Goal: Communication & Community: Answer question/provide support

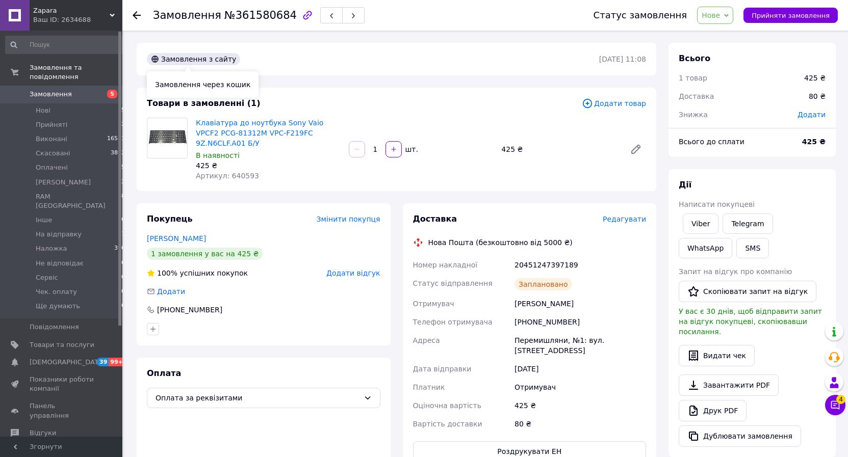
click at [145, 18] on div at bounding box center [143, 15] width 20 height 31
click at [137, 18] on icon at bounding box center [137, 15] width 8 height 8
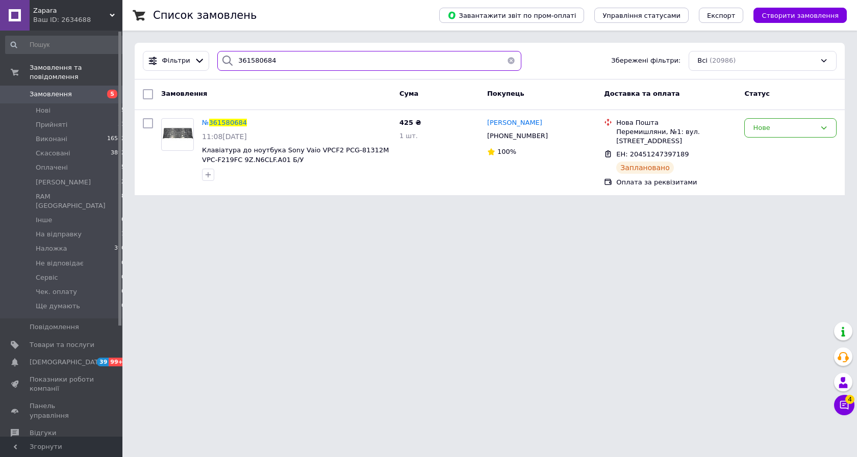
click at [271, 62] on input "361580684" at bounding box center [369, 61] width 304 height 20
paste input "389022"
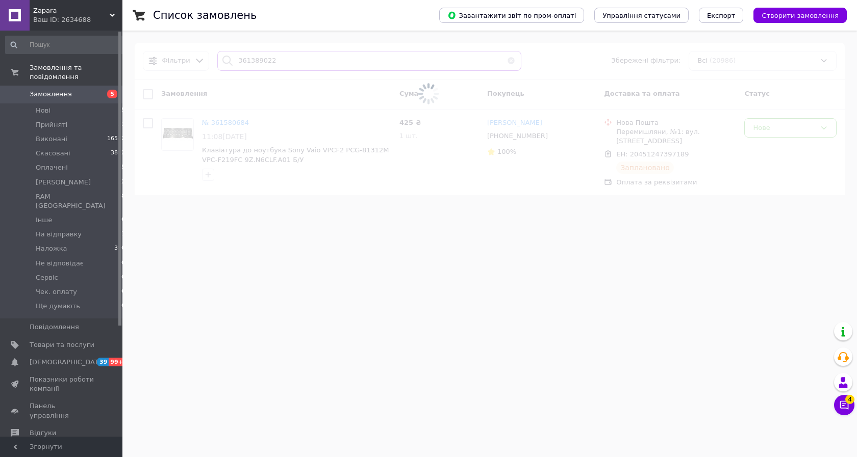
type input "361389022"
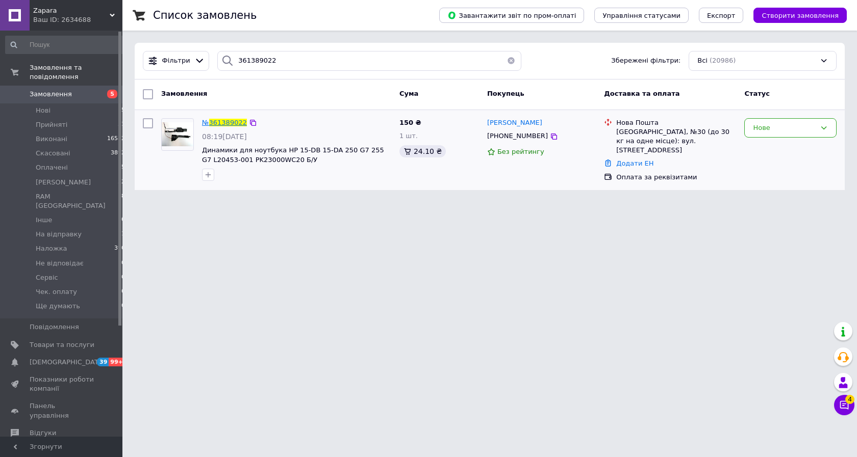
click at [231, 122] on span "361389022" at bounding box center [228, 123] width 38 height 8
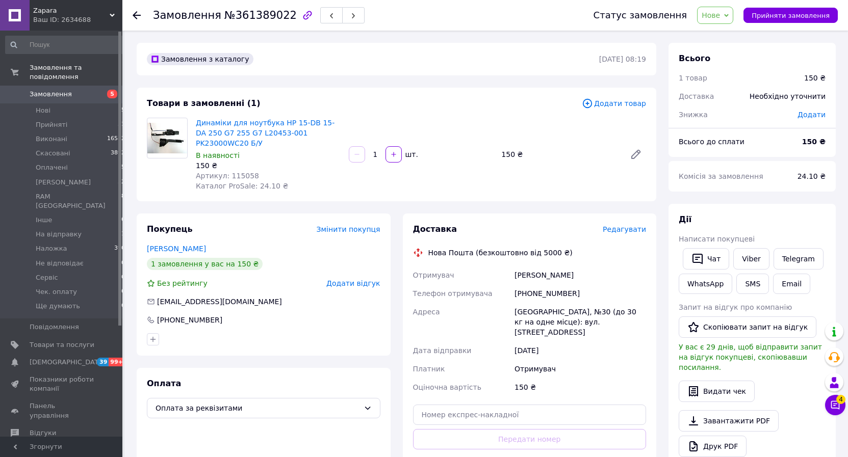
click at [546, 285] on div "+380669585070" at bounding box center [581, 294] width 136 height 18
copy div "380669585070"
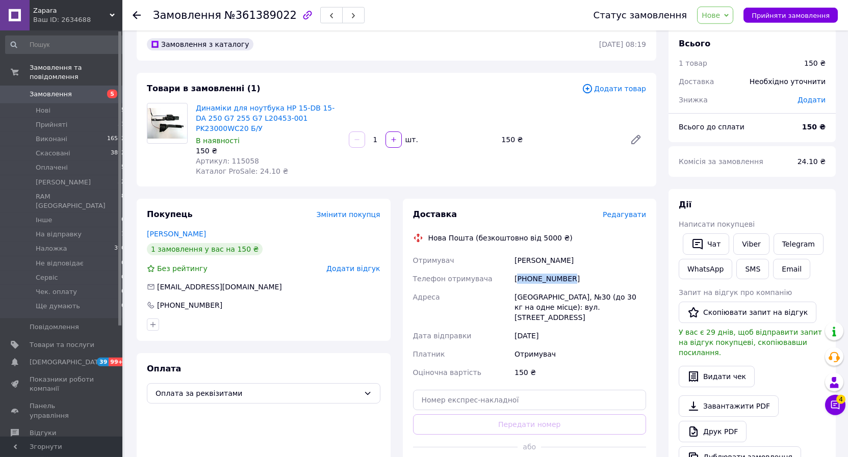
scroll to position [104, 0]
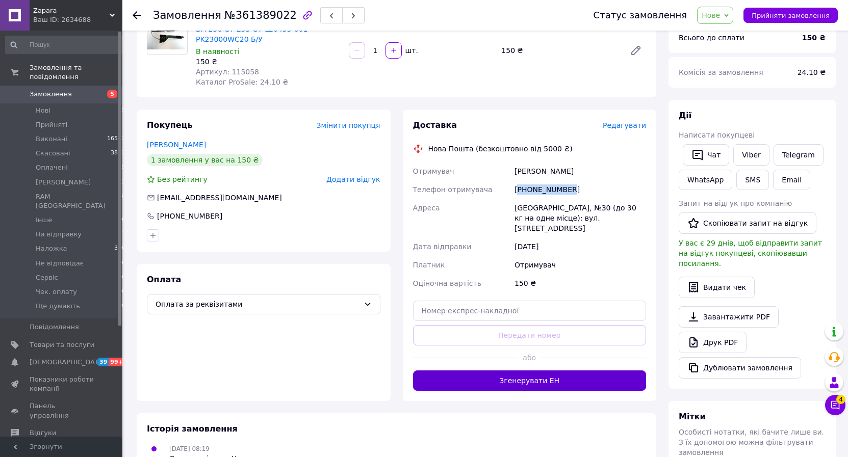
click at [534, 371] on button "Згенерувати ЕН" at bounding box center [530, 381] width 234 height 20
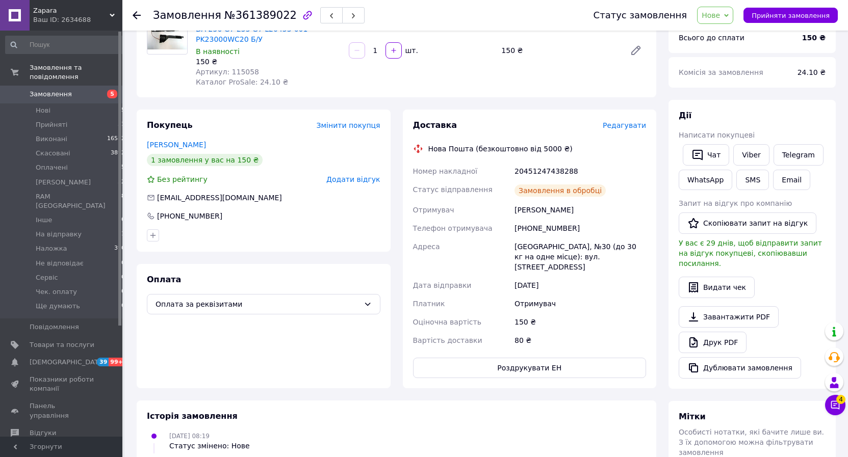
click at [545, 162] on div "20451247438288" at bounding box center [581, 171] width 136 height 18
copy div "20451247438288"
click at [138, 11] on icon at bounding box center [137, 15] width 8 height 8
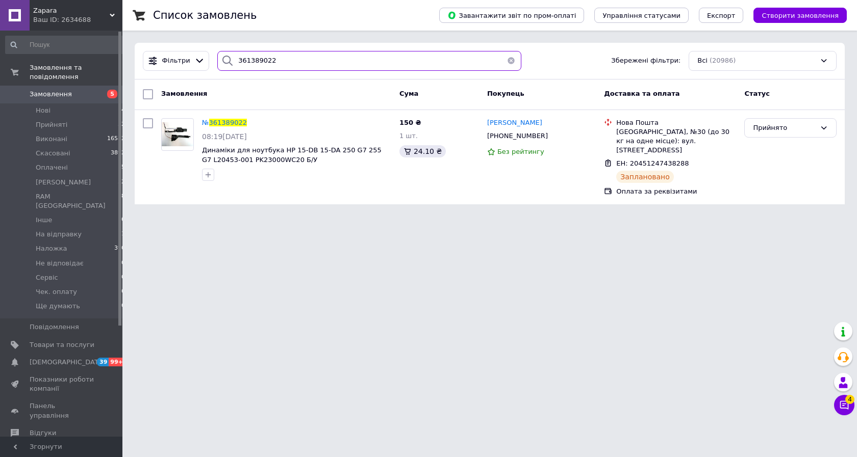
drag, startPoint x: 289, startPoint y: 58, endPoint x: 109, endPoint y: 70, distance: 180.9
click at [217, 70] on input "361389022" at bounding box center [369, 61] width 304 height 20
paste input "580684"
type input "361580684"
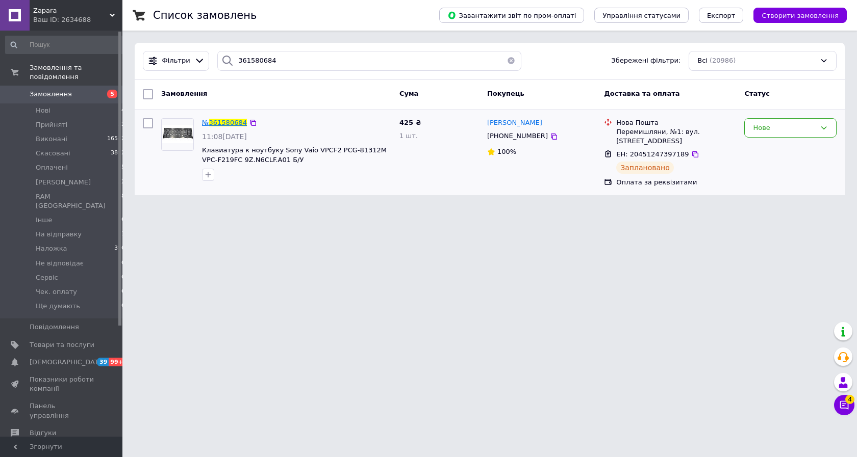
click at [236, 120] on span "361580684" at bounding box center [228, 123] width 38 height 8
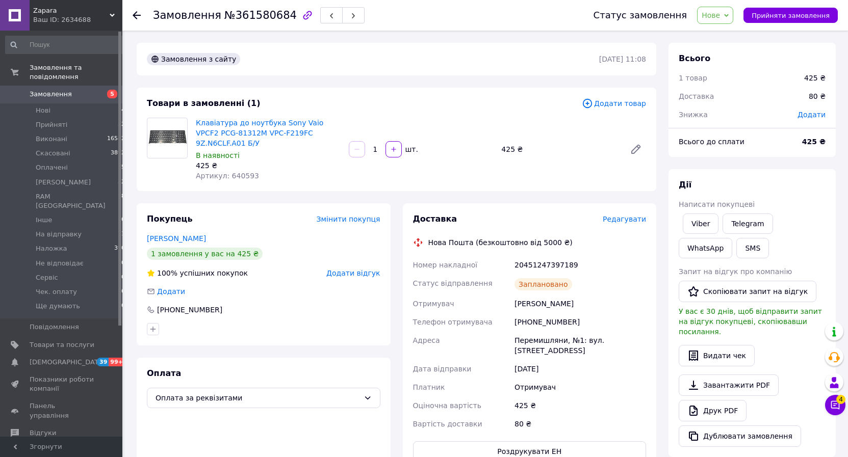
click at [556, 256] on div "20451247397189" at bounding box center [581, 265] width 136 height 18
copy div "20451247397189"
click at [847, 404] on div "Замовлення №361580684 Статус замовлення Нове Прийнято Виконано Скасовано Оплаче…" at bounding box center [486, 374] width 724 height 686
click at [841, 409] on button "Чат з покупцем 4" at bounding box center [835, 405] width 20 height 20
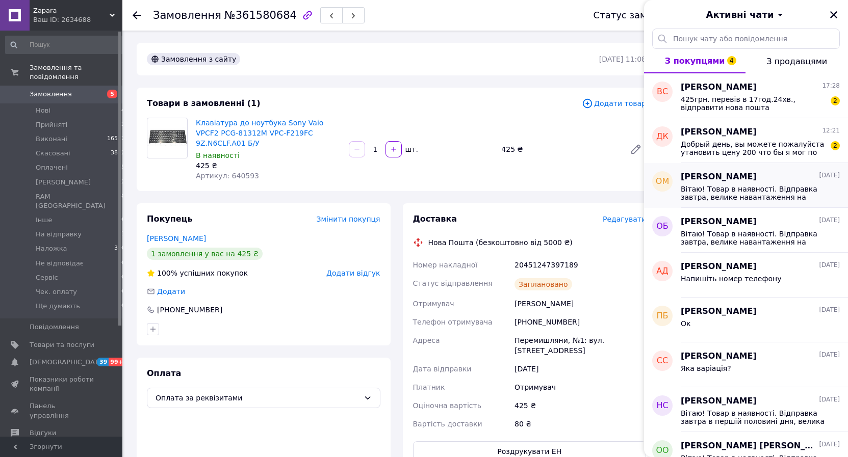
click at [721, 192] on span "Вітаю! Товар в наявності. Відправка завтра, велике навантаження на склад. Переп…" at bounding box center [753, 193] width 145 height 16
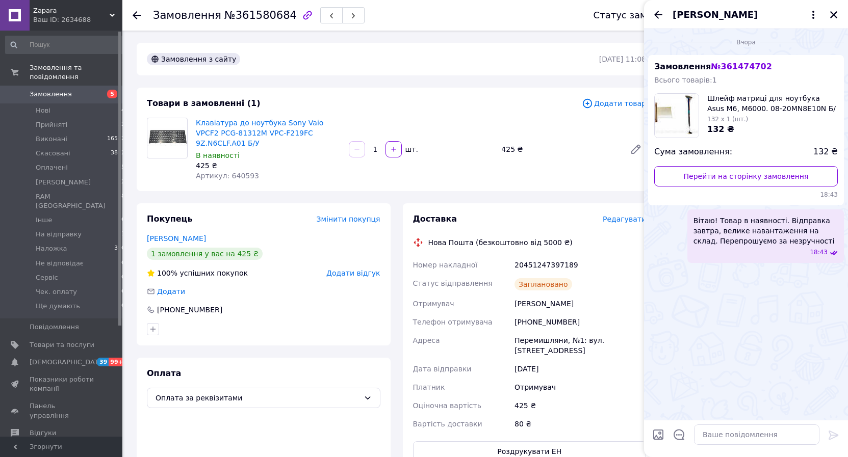
click at [700, 221] on span "Вітаю! Товар в наявності. Відправка завтра, велике навантаження на склад. Переп…" at bounding box center [766, 231] width 144 height 31
drag, startPoint x: 700, startPoint y: 221, endPoint x: 801, endPoint y: 241, distance: 103.0
click at [801, 241] on span "Вітаю! Товар в наявності. Відправка завтра, велике навантаження на склад. Переп…" at bounding box center [766, 231] width 144 height 31
copy span "Вітаю! Товар в наявності. Відправка завтра, велике навантаження на склад. Переп…"
click at [835, 16] on icon "Закрити" at bounding box center [833, 14] width 7 height 7
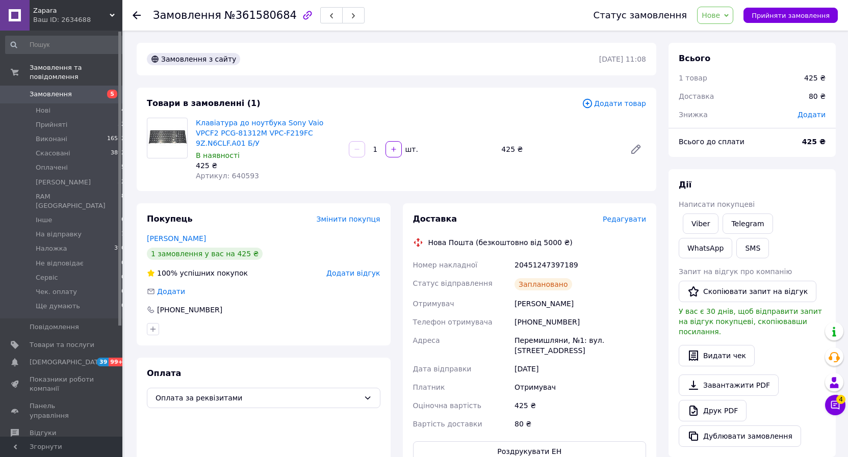
click at [53, 90] on span "Замовлення" at bounding box center [51, 94] width 42 height 9
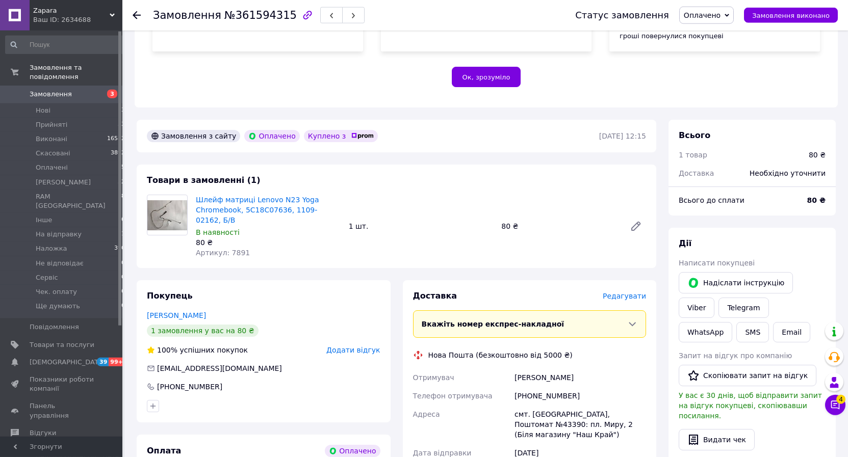
scroll to position [312, 0]
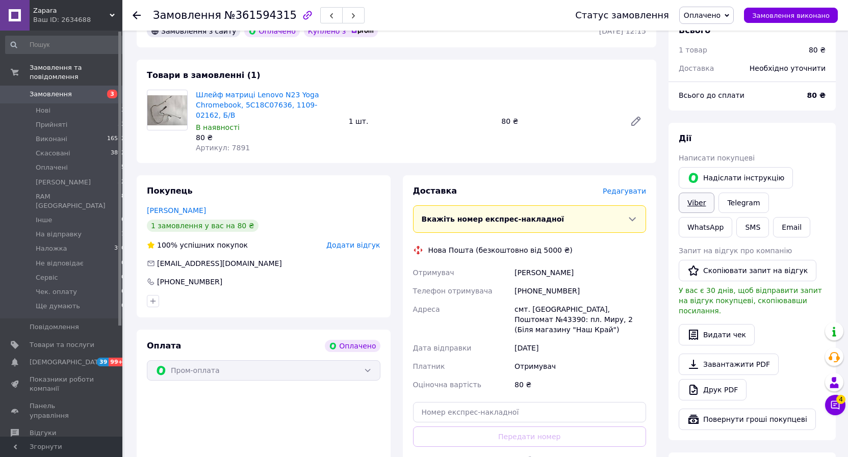
click at [714, 193] on link "Viber" at bounding box center [697, 203] width 36 height 20
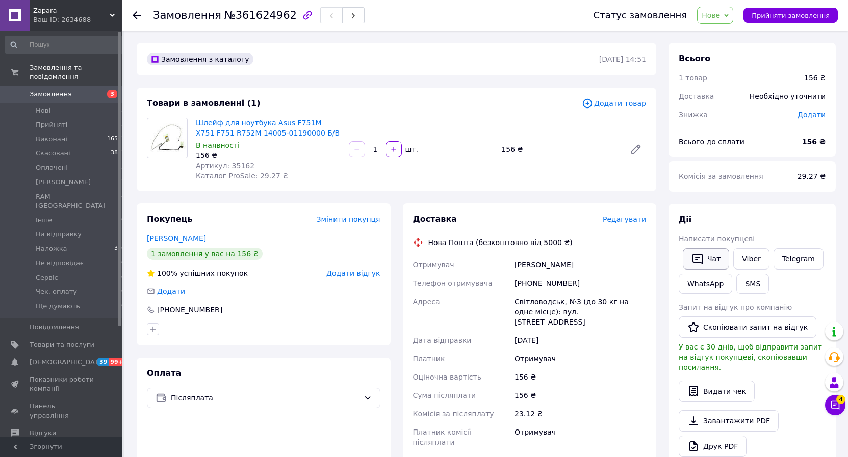
click at [708, 258] on button "Чат" at bounding box center [706, 258] width 46 height 21
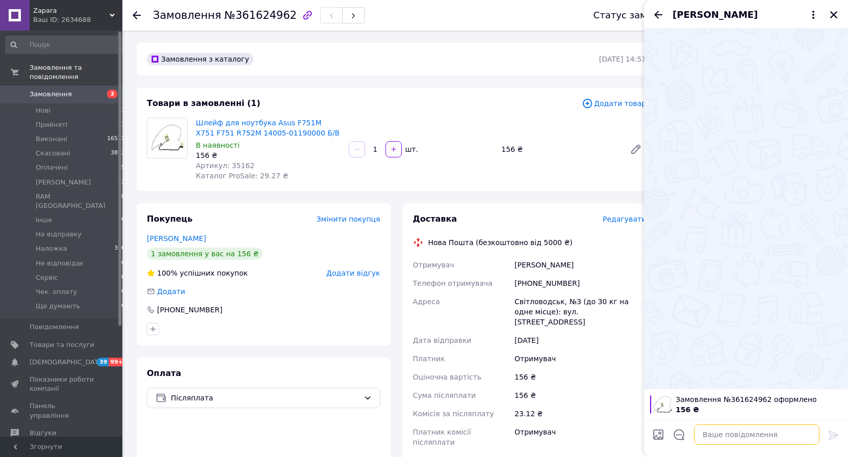
click at [753, 439] on textarea at bounding box center [756, 435] width 125 height 20
paste textarea "Вітаю! Товар в наявності. Відправка завтра, велике навантаження на склад. Переп…"
type textarea "Вітаю! Товар в наявності. Відправка завтра, велике навантаження на склад. Переп…"
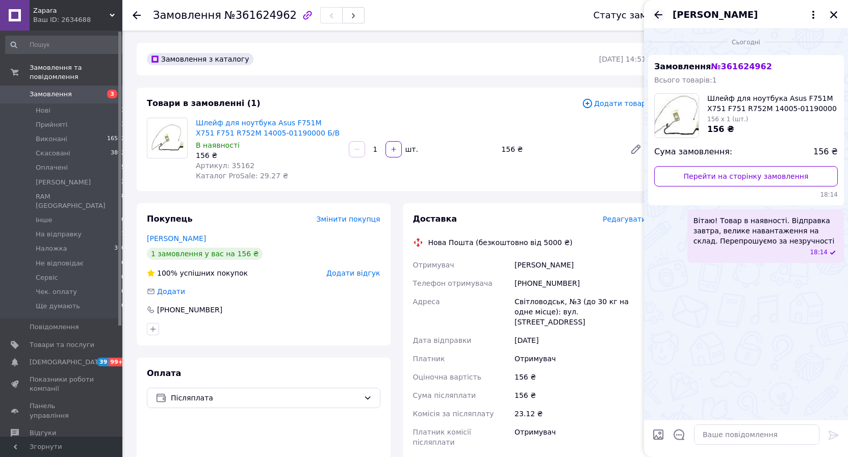
click at [656, 17] on icon "Назад" at bounding box center [658, 15] width 12 height 12
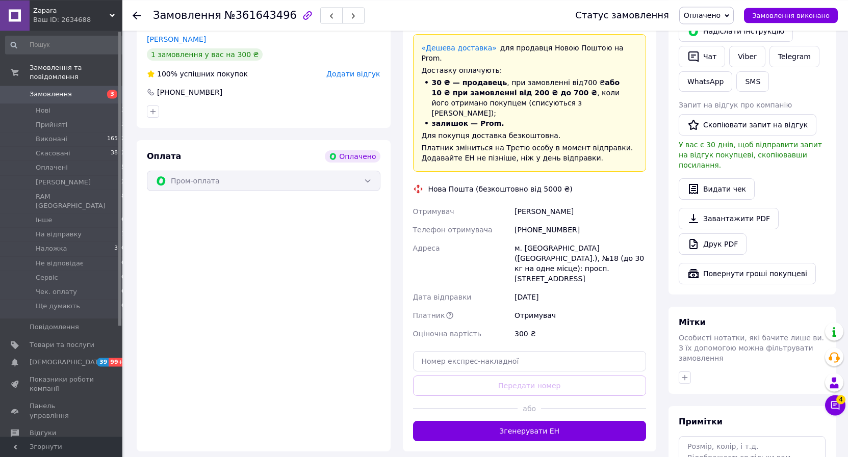
scroll to position [584, 0]
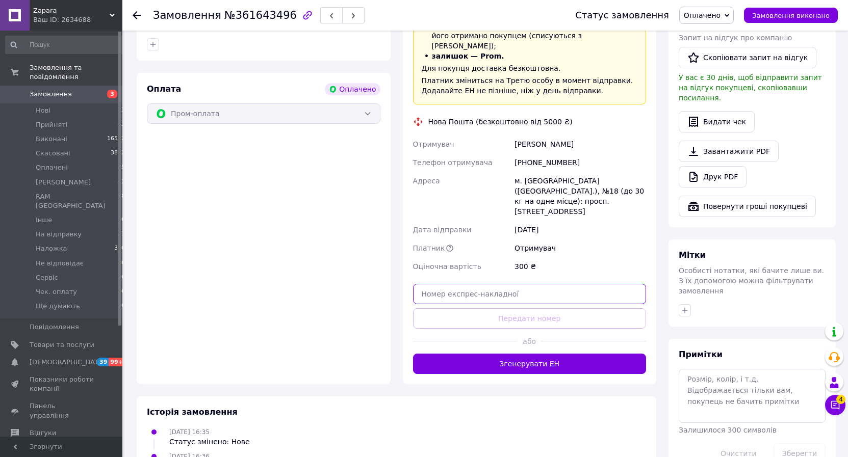
click at [461, 284] on input "text" at bounding box center [530, 294] width 234 height 20
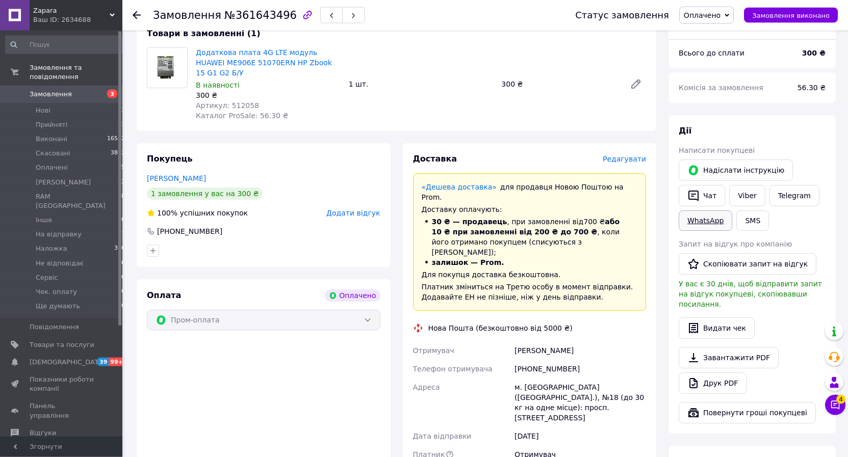
scroll to position [324, 0]
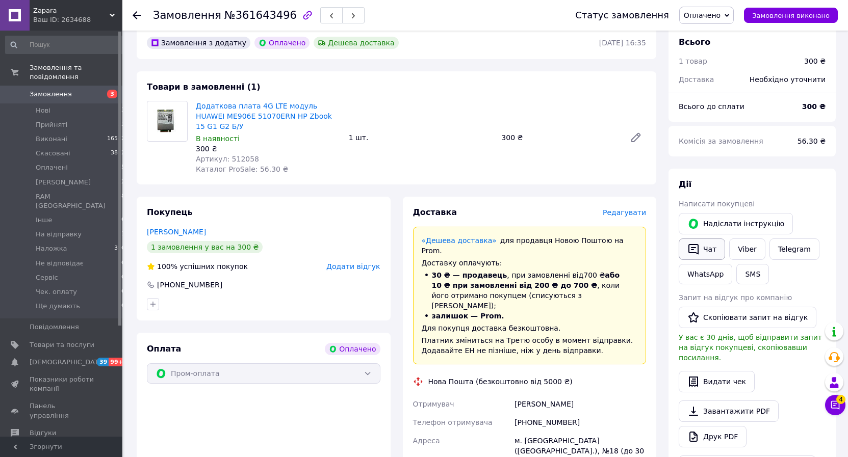
click at [709, 239] on button "Чат" at bounding box center [702, 249] width 46 height 21
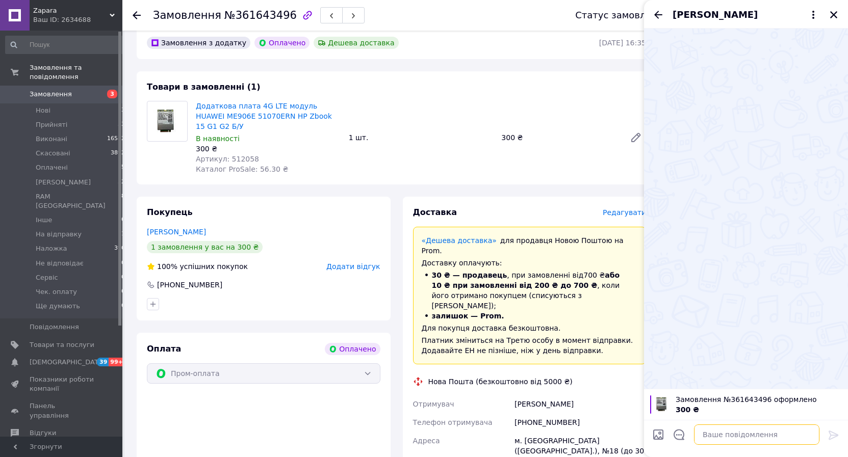
click at [724, 440] on textarea at bounding box center [756, 435] width 125 height 20
paste textarea "Вітаю! Товар в наявності. Відправка завтра, велике навантаження на склад. Переп…"
type textarea "Вітаю! Товар в наявності. Відправка завтра, велике навантаження на склад. Переп…"
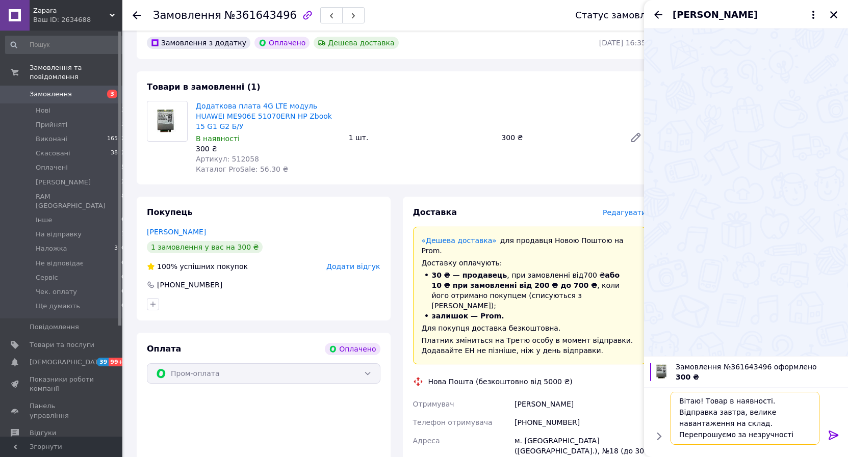
scroll to position [0, 0]
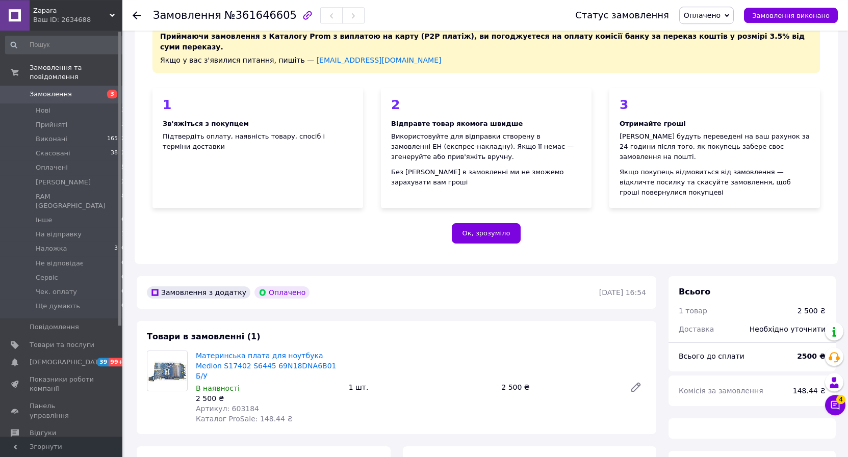
scroll to position [312, 0]
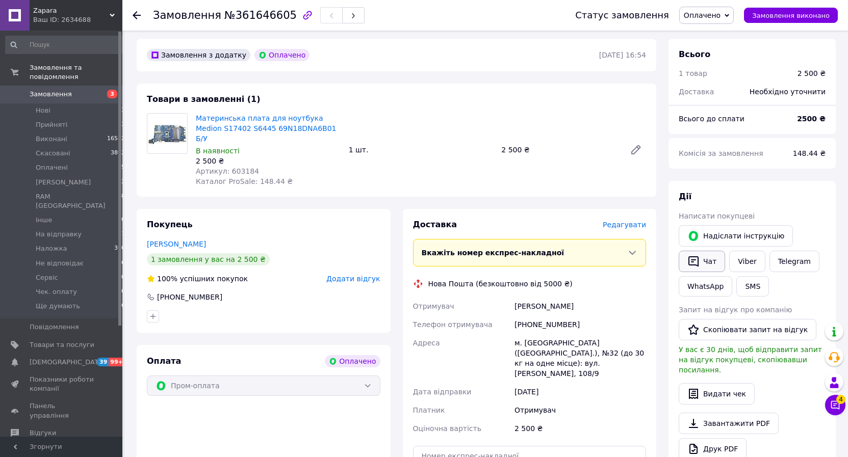
click at [708, 251] on button "Чат" at bounding box center [702, 261] width 46 height 21
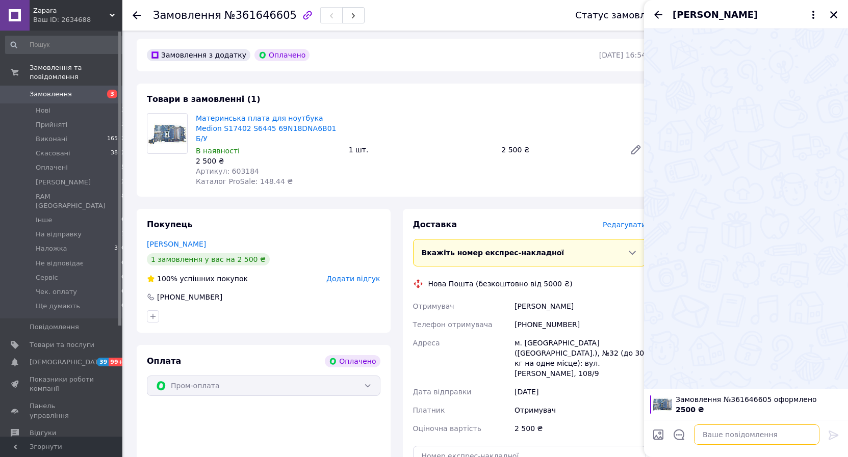
click at [733, 432] on textarea at bounding box center [756, 435] width 125 height 20
paste textarea "Вітаю! Товар в наявності. Відправка завтра, велике навантаження на склад. Переп…"
type textarea "Вітаю! Товар в наявності. Відправка завтра, велике навантаження на склад. Переп…"
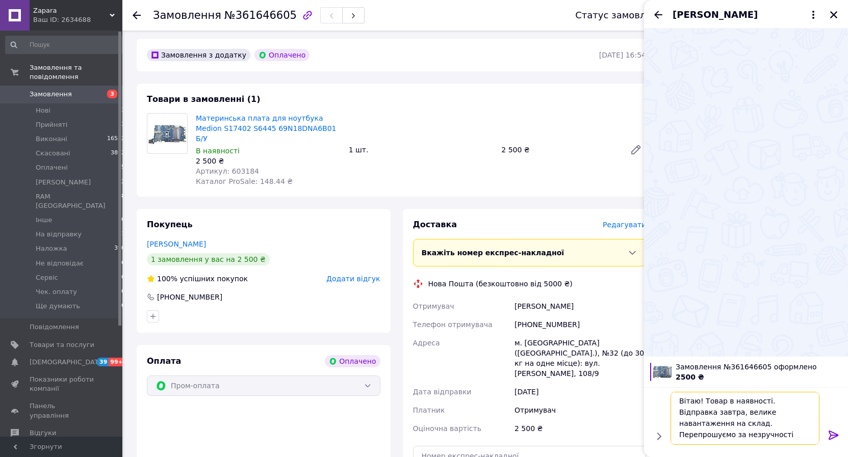
scroll to position [0, 0]
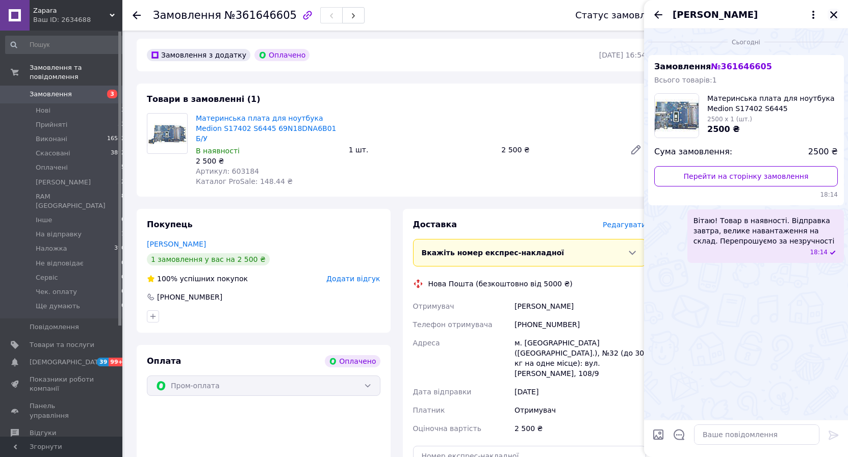
click at [835, 13] on icon "Закрити" at bounding box center [833, 14] width 7 height 7
